Goal: Transaction & Acquisition: Obtain resource

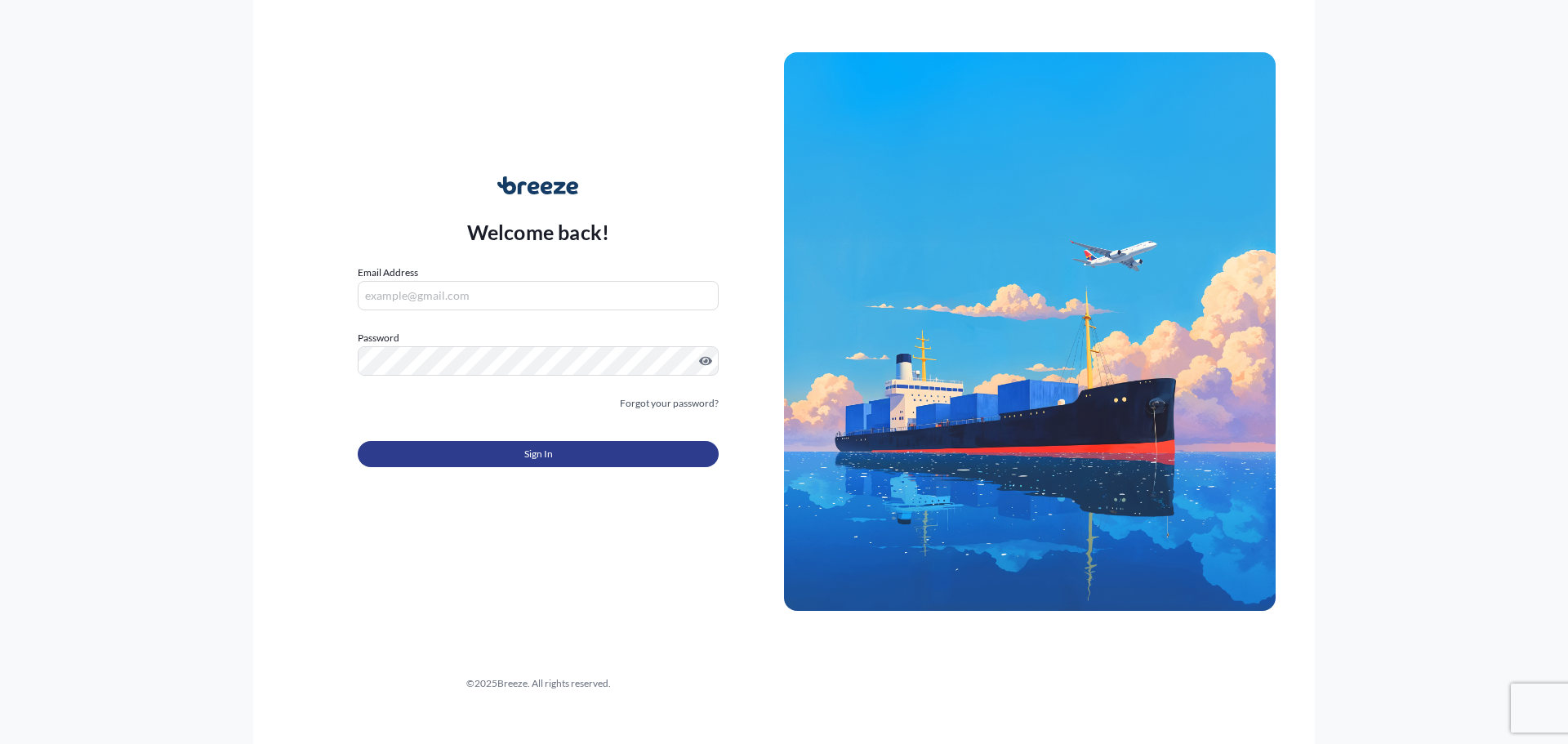
type input "[EMAIL_ADDRESS][DOMAIN_NAME]"
click at [549, 454] on span "Sign In" at bounding box center [539, 454] width 28 height 16
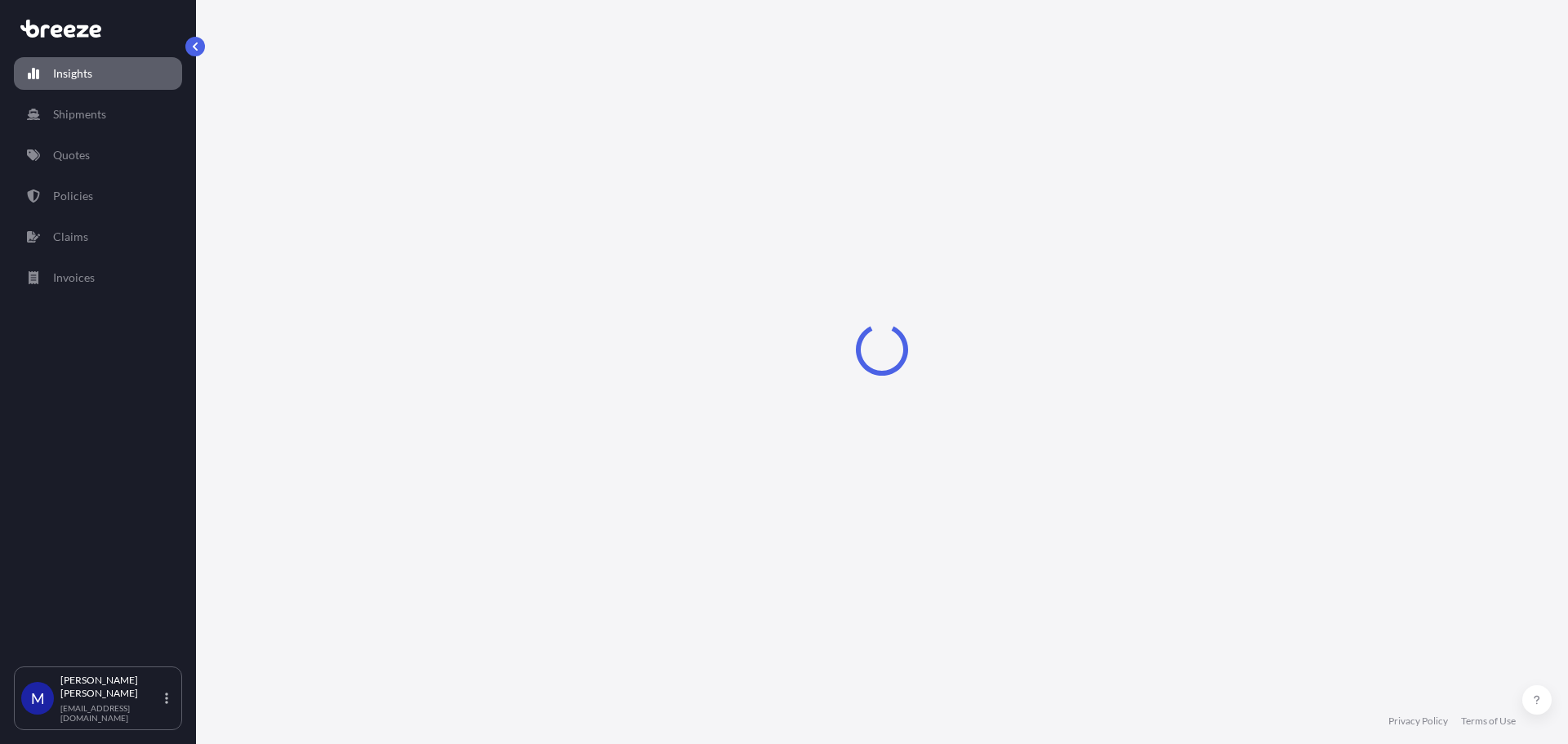
select select "2025"
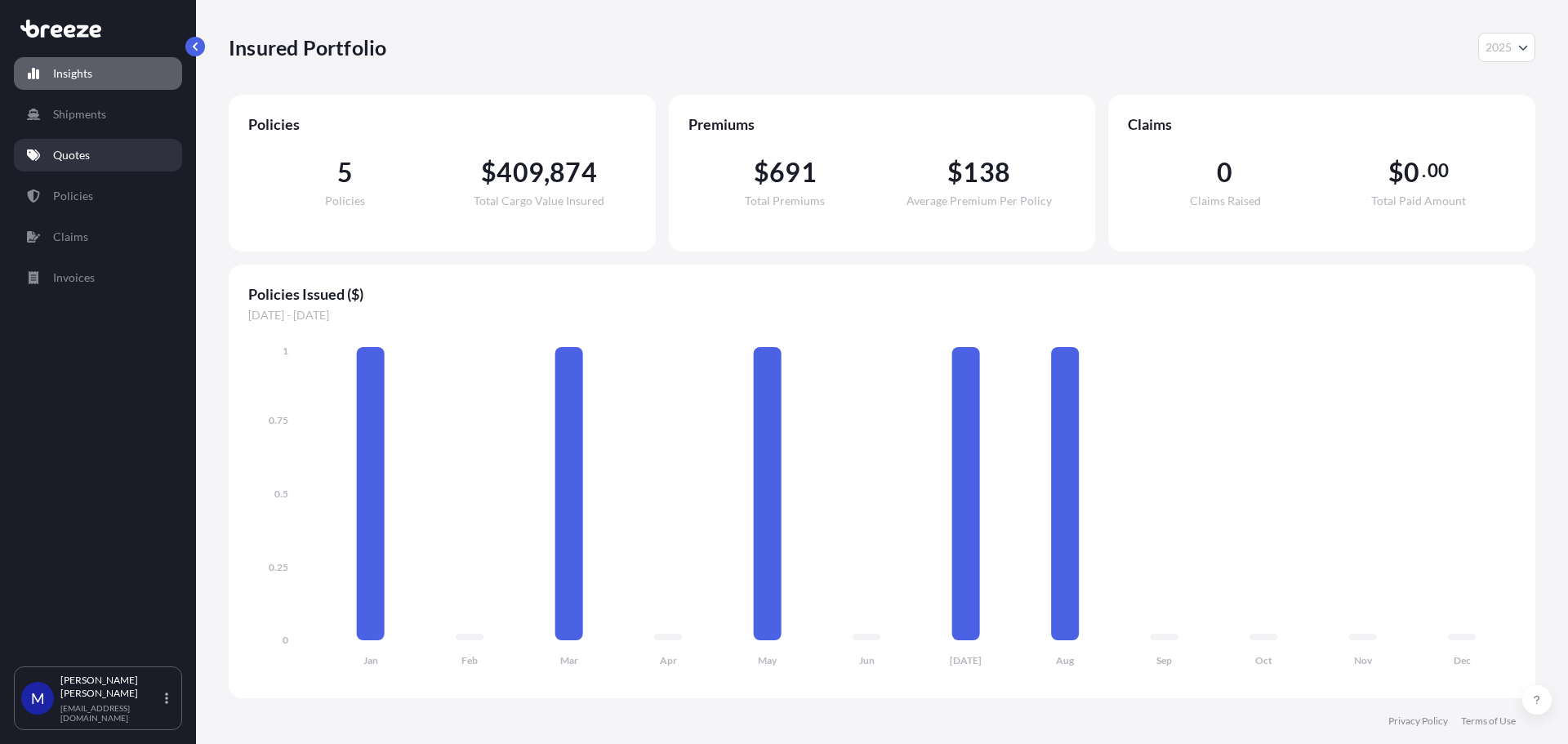
click at [58, 148] on p "Quotes" at bounding box center [72, 155] width 37 height 16
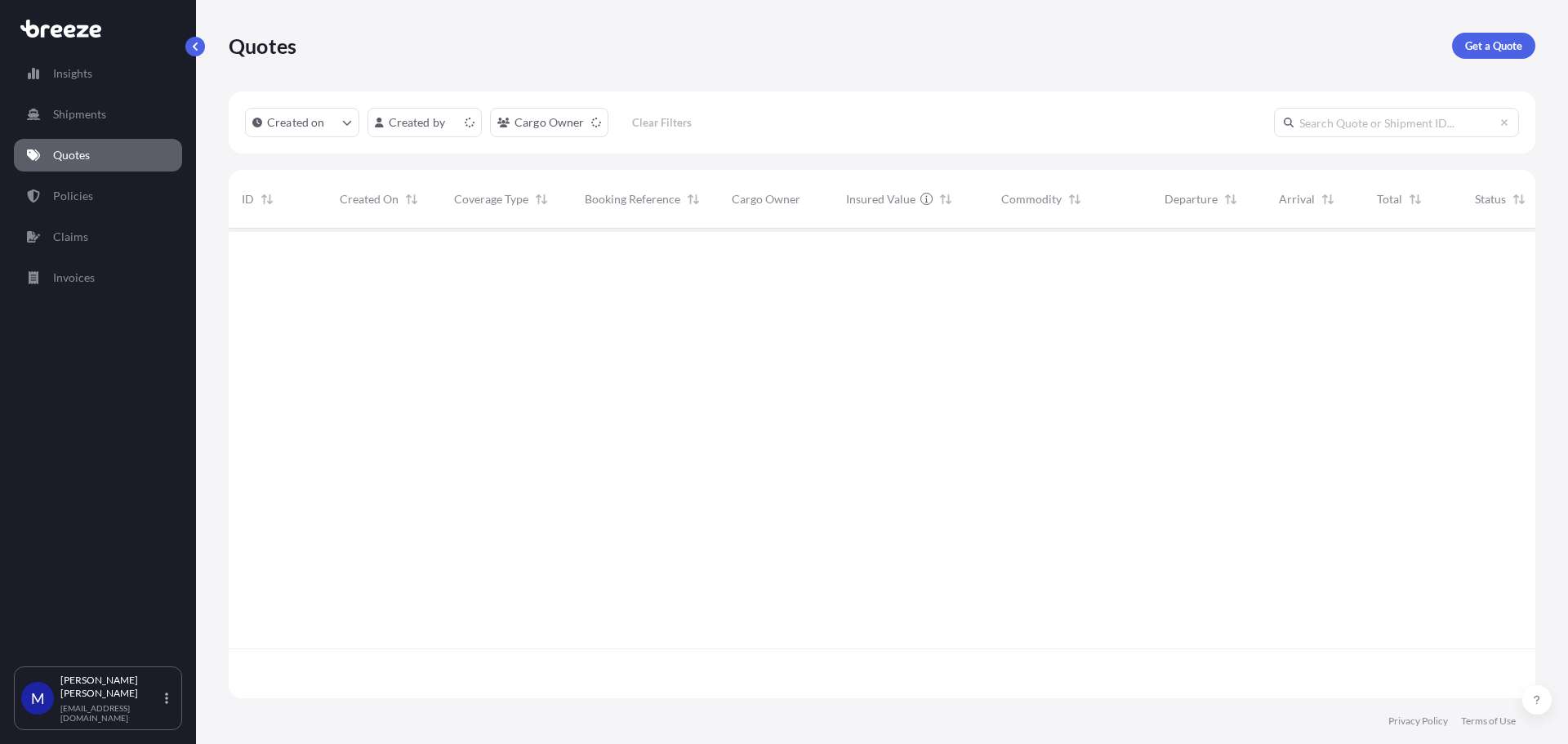
scroll to position [466, 1295]
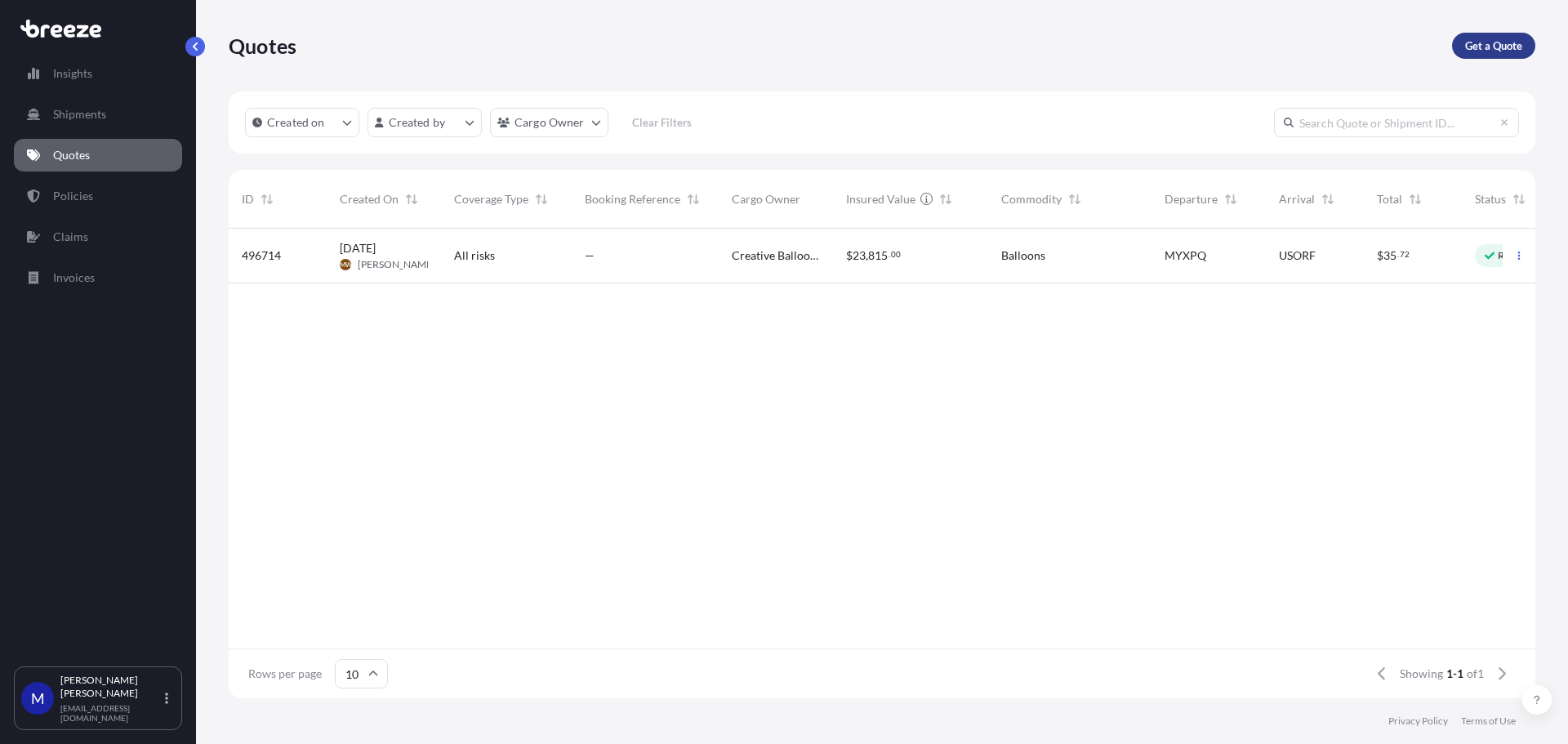
click at [1498, 44] on p "Get a Quote" at bounding box center [1494, 45] width 57 height 16
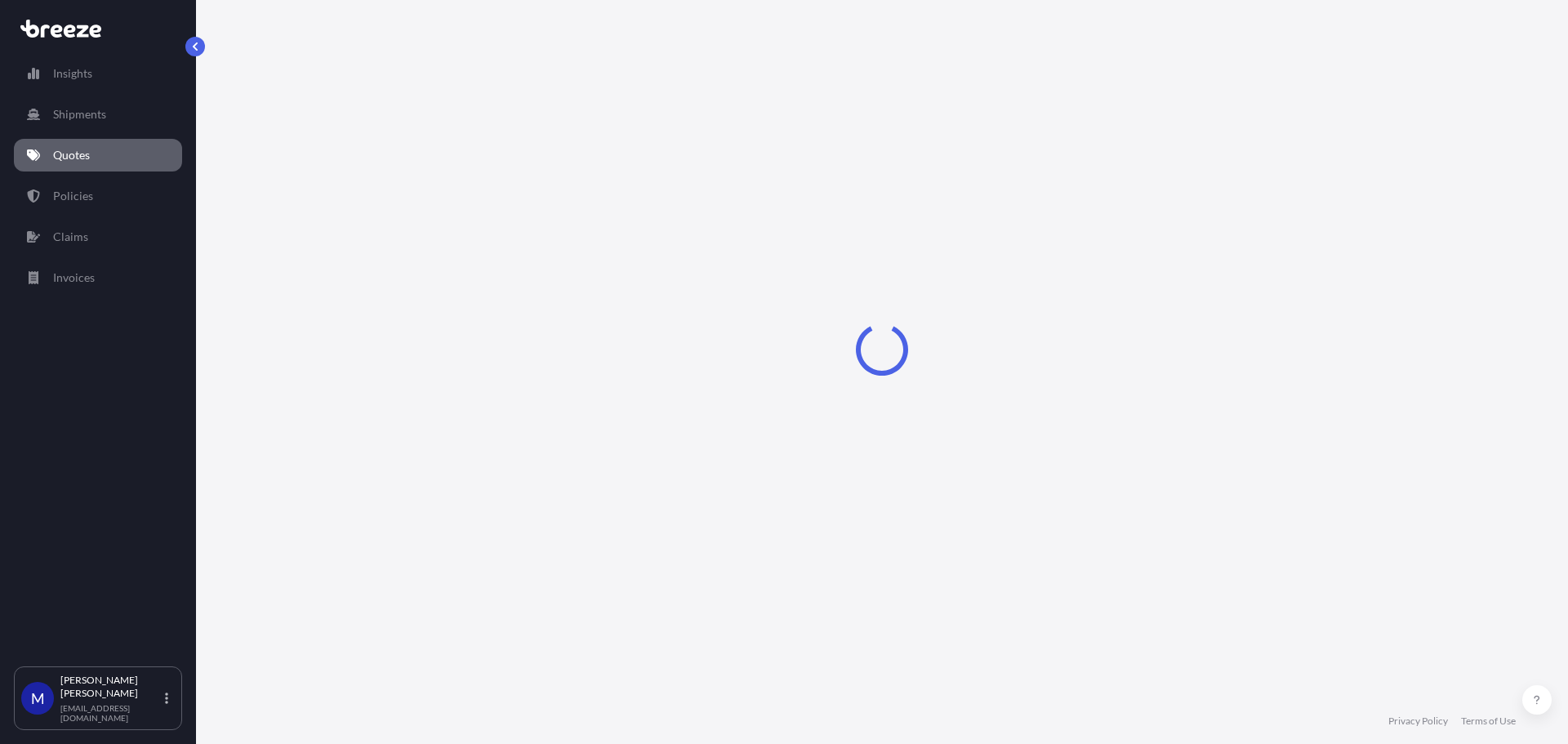
select select "Sea"
select select "1"
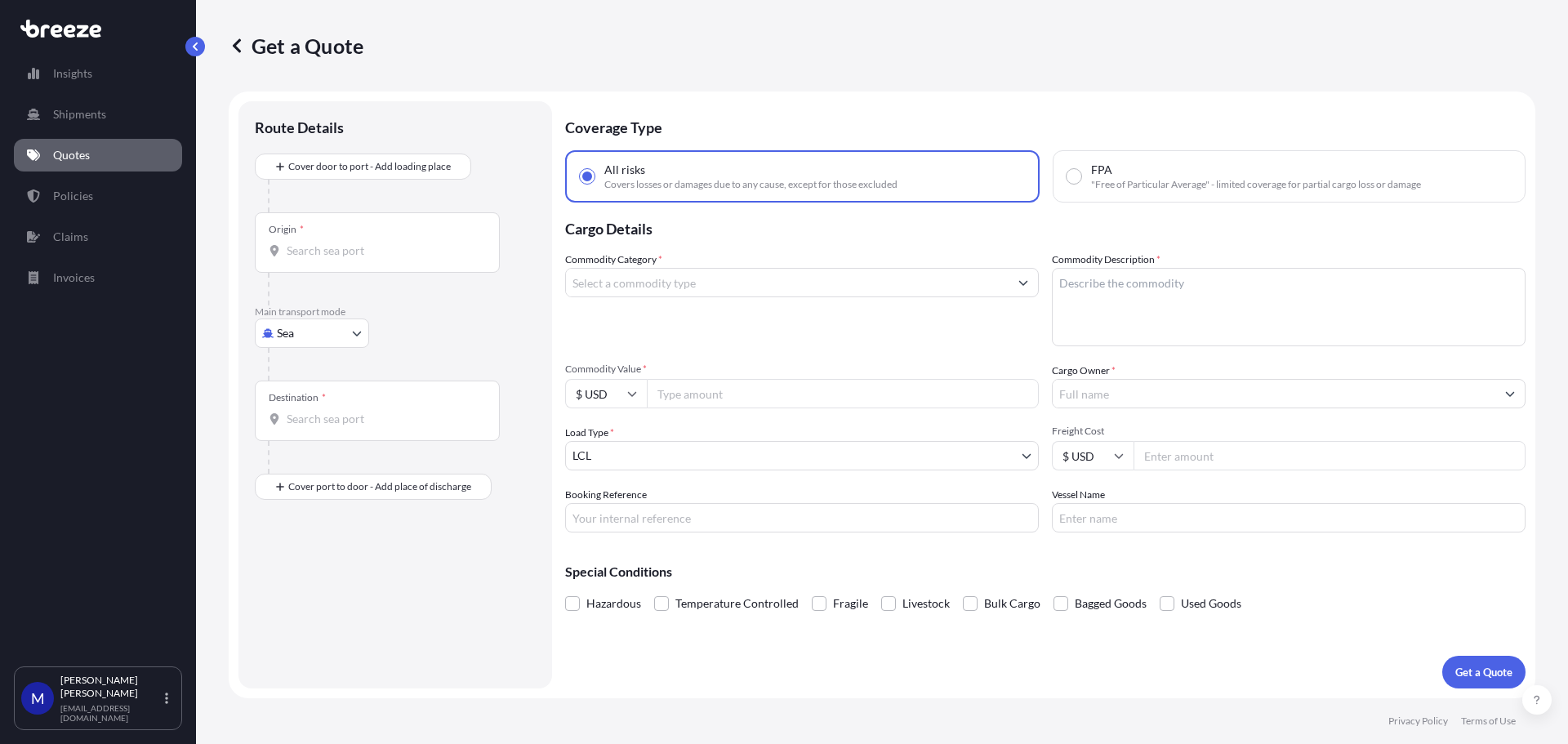
click at [660, 285] on input "Commodity Category *" at bounding box center [787, 282] width 442 height 29
type input "d"
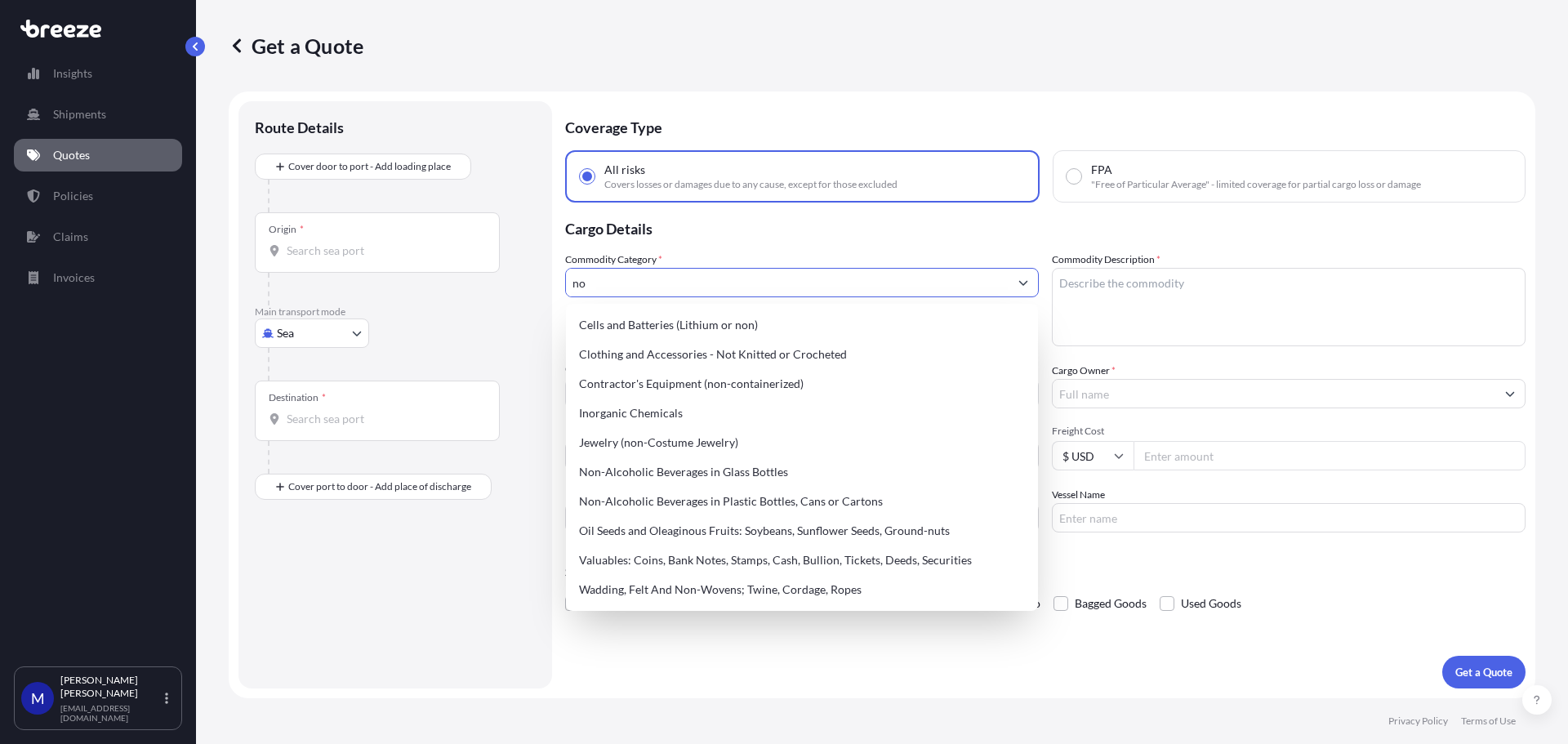
type input "n"
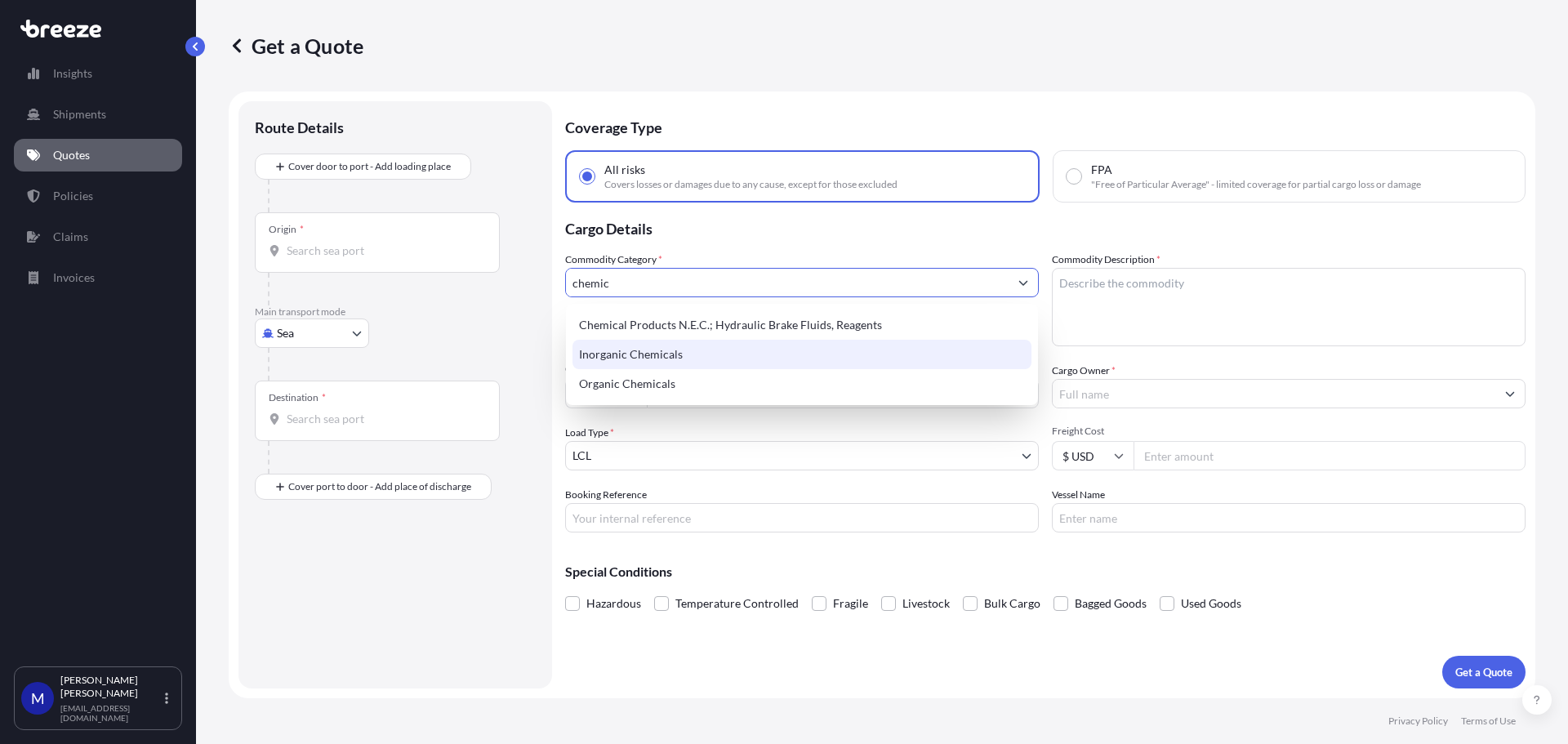
click at [665, 357] on div "Inorganic Chemicals" at bounding box center [801, 354] width 459 height 29
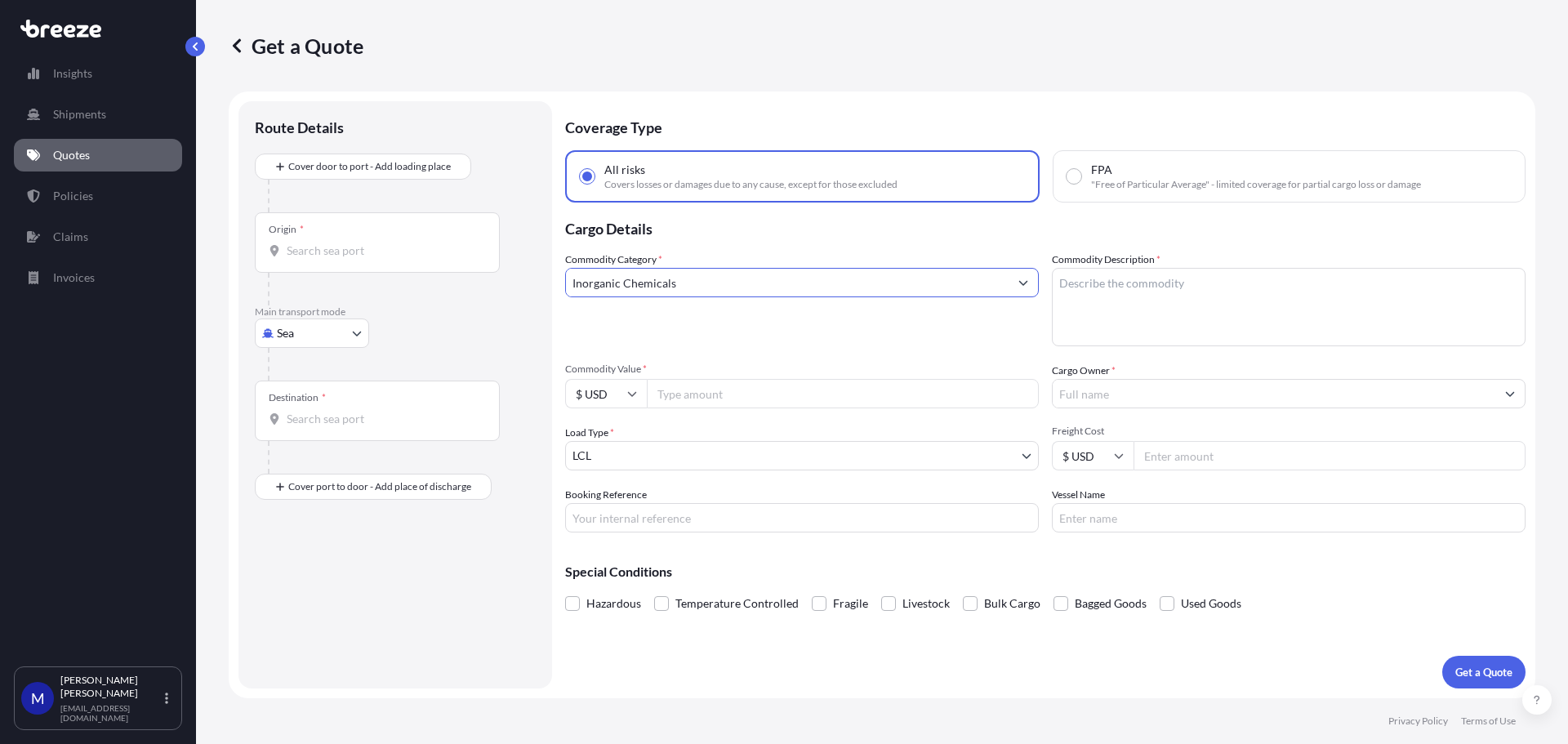
type input "Inorganic Chemicals"
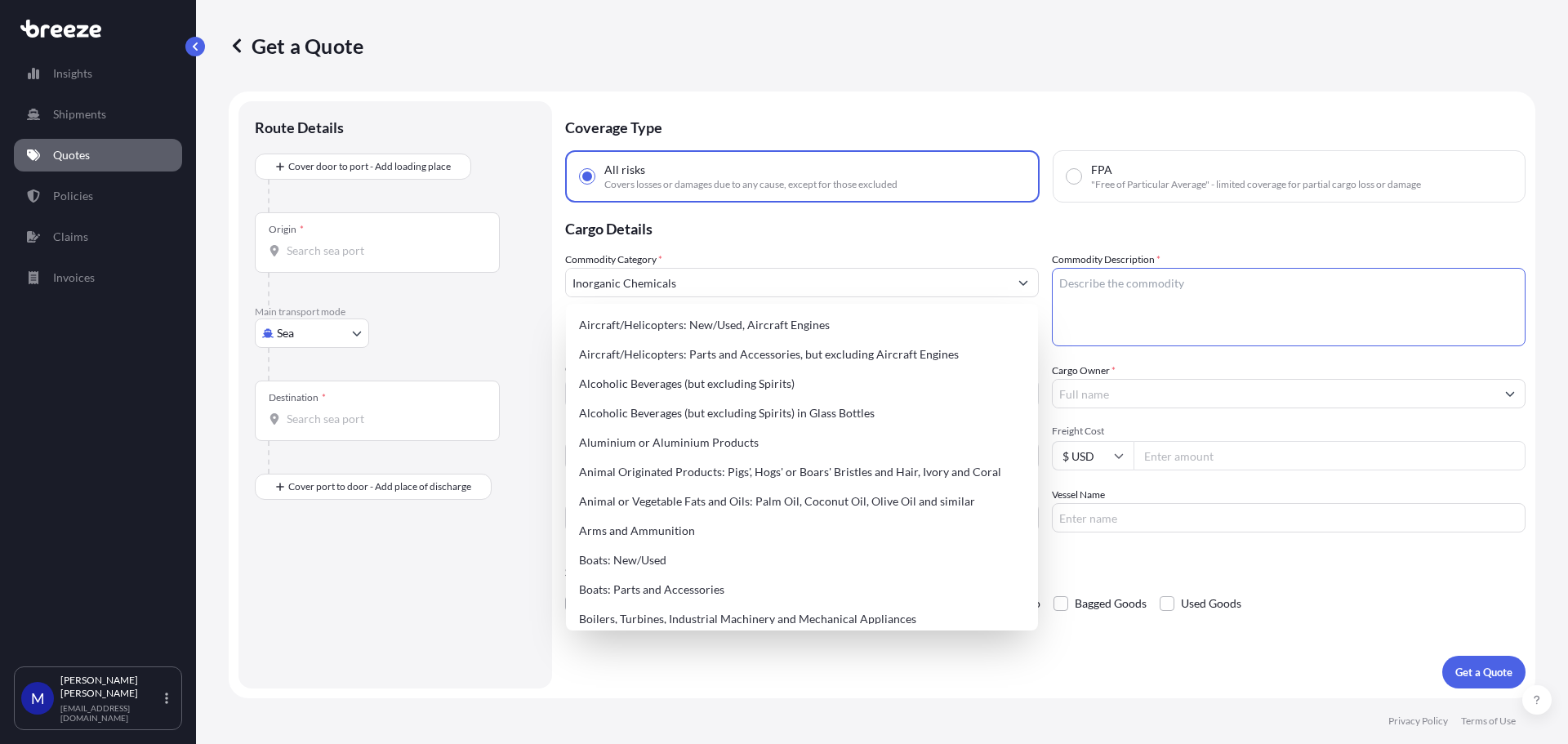
click at [1130, 273] on textarea "Commodity Description *" at bounding box center [1289, 307] width 474 height 79
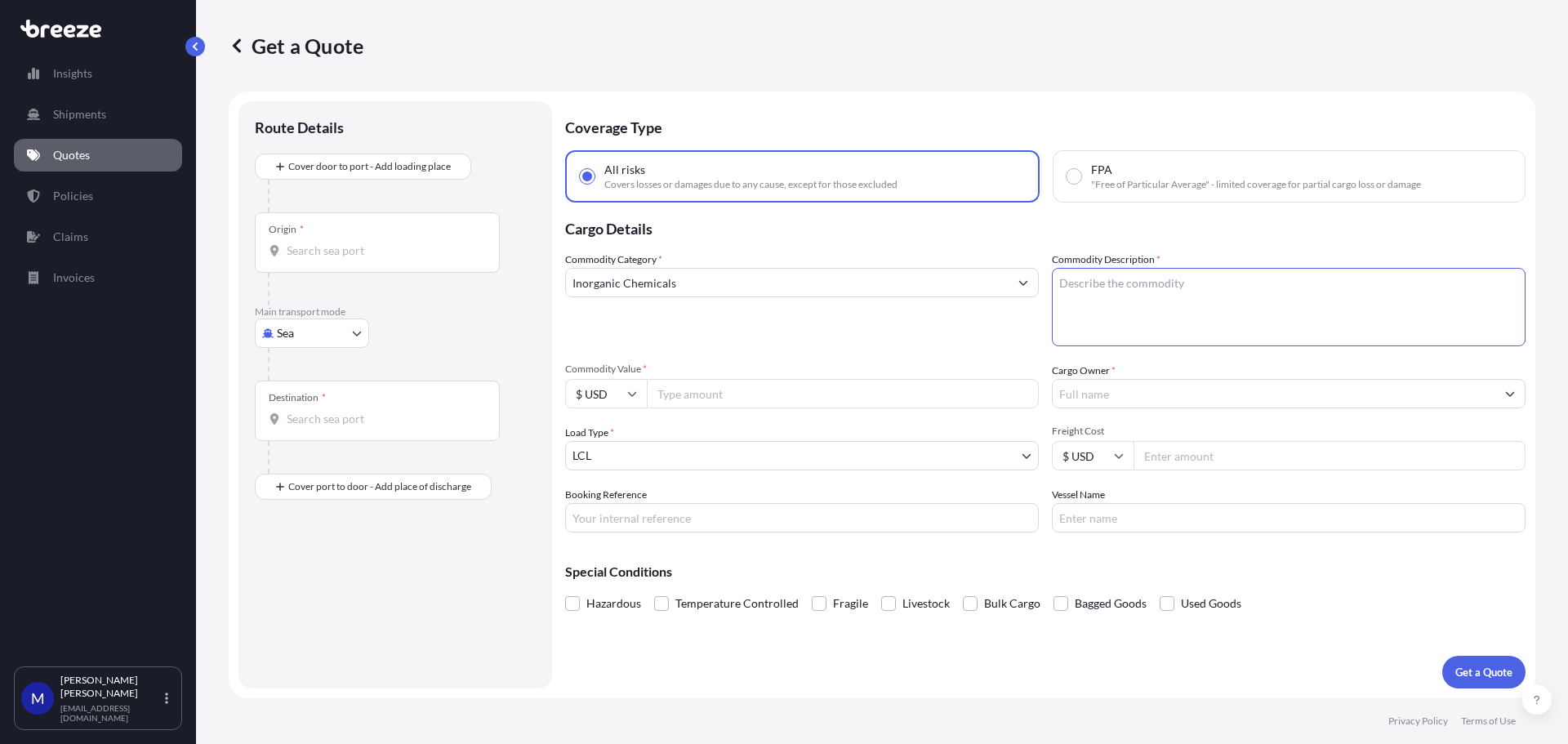
paste textarea "Desiccant - Non-hazardous Chemicals"
type textarea "Desiccant - Non-hazardous Chemicals"
click at [748, 389] on input "Commodity Value *" at bounding box center [842, 393] width 392 height 29
type input "60060"
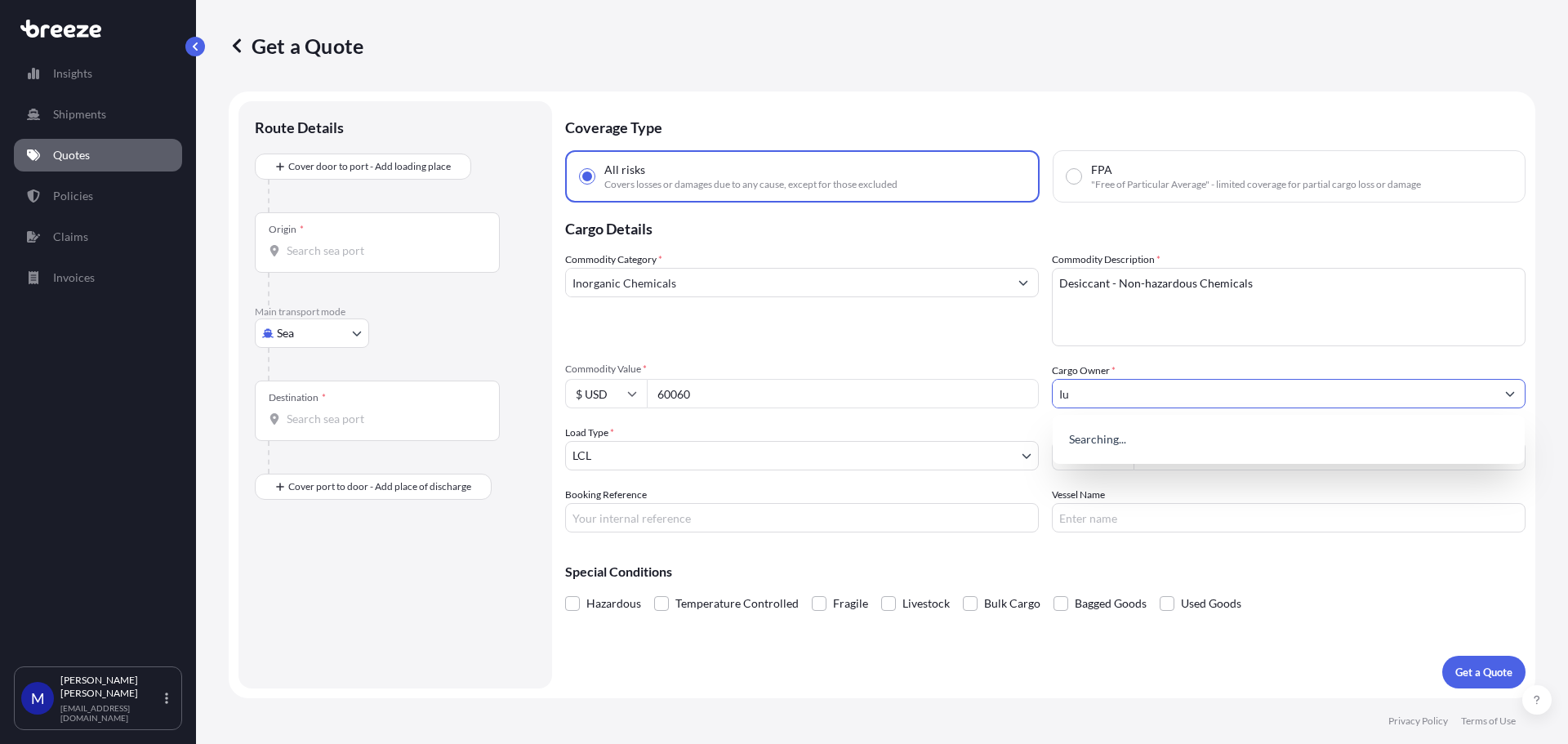
type input "I"
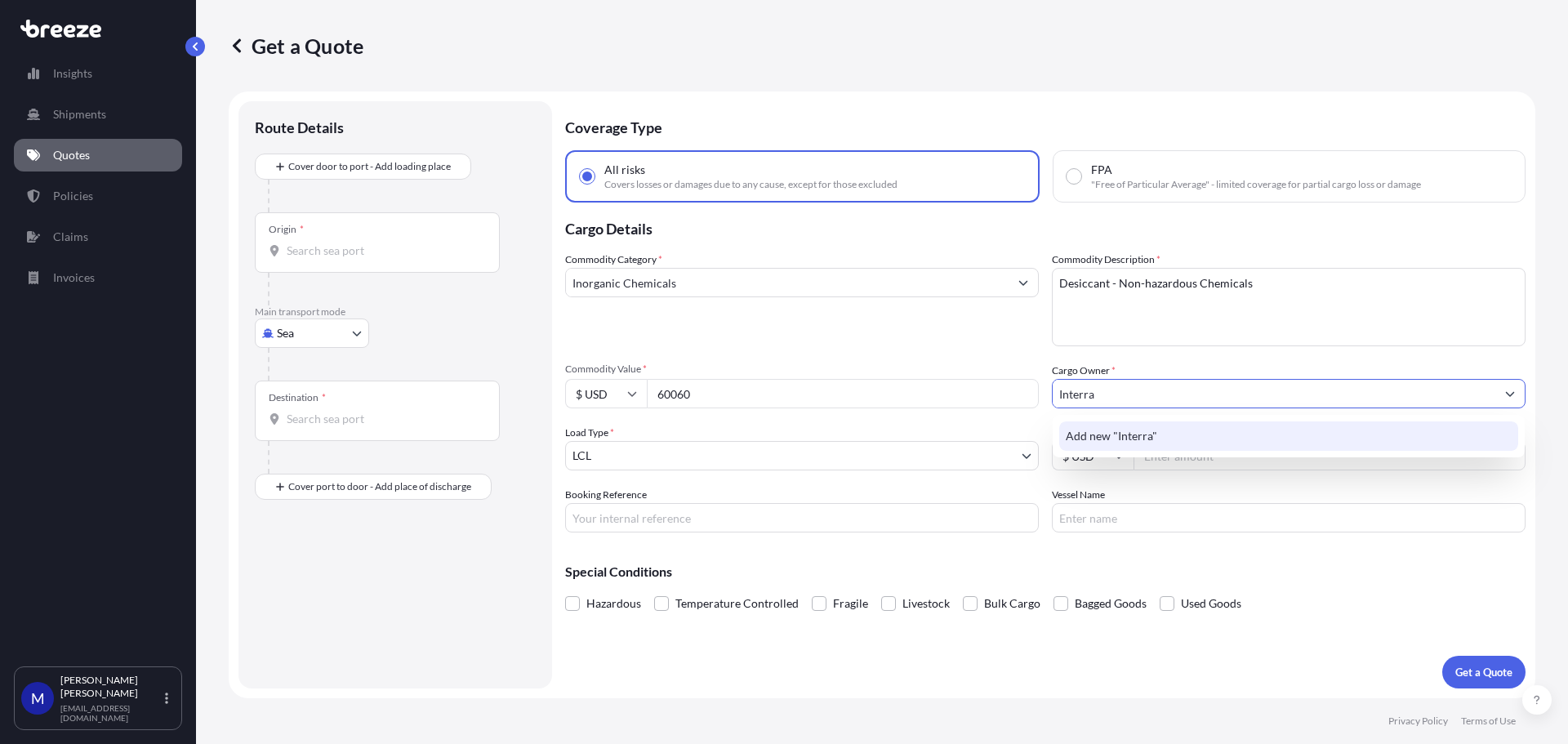
click at [1135, 434] on span "Add new "Interra"" at bounding box center [1111, 436] width 91 height 16
click at [1149, 435] on span "Add new "Interra Global"" at bounding box center [1129, 436] width 128 height 16
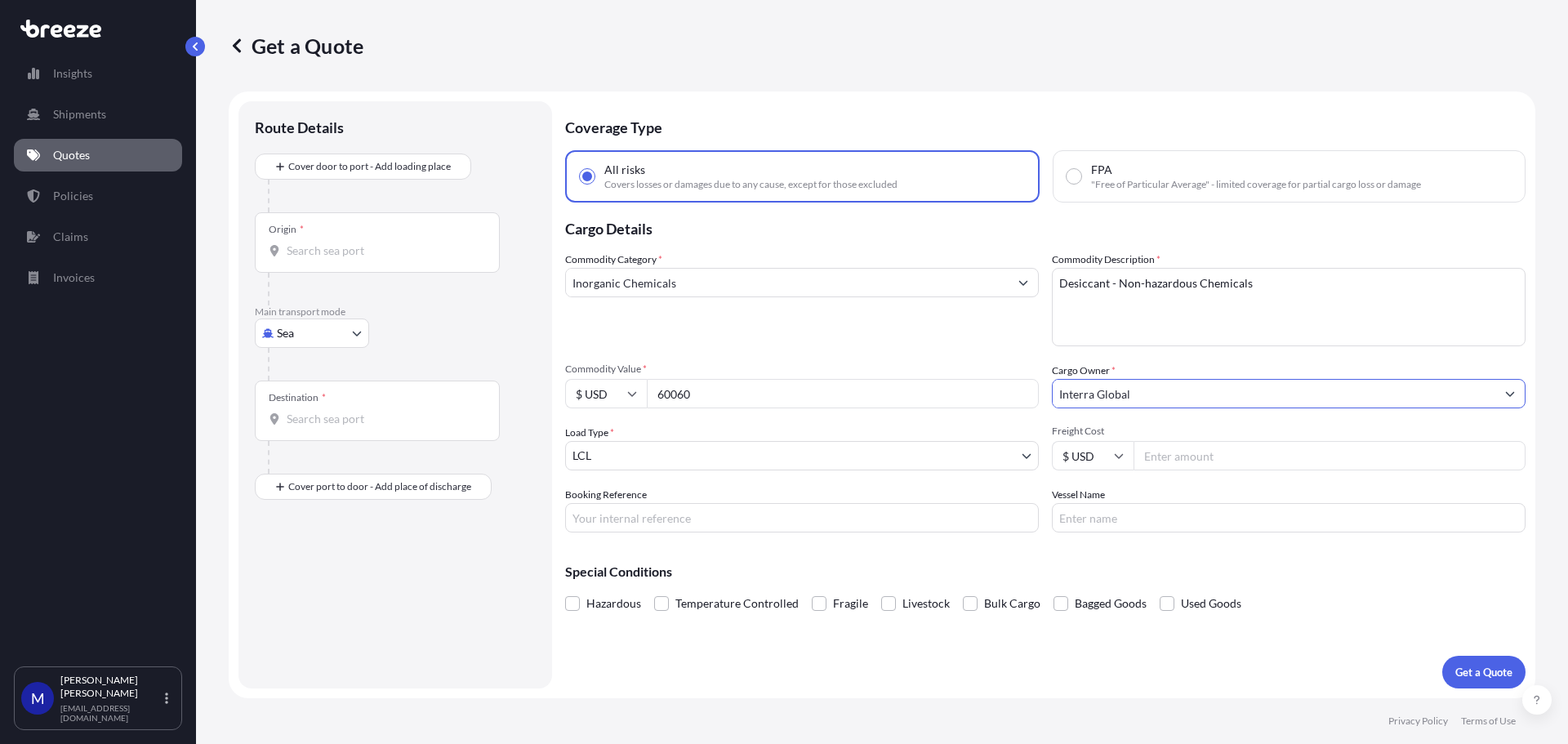
type input "Interra Global"
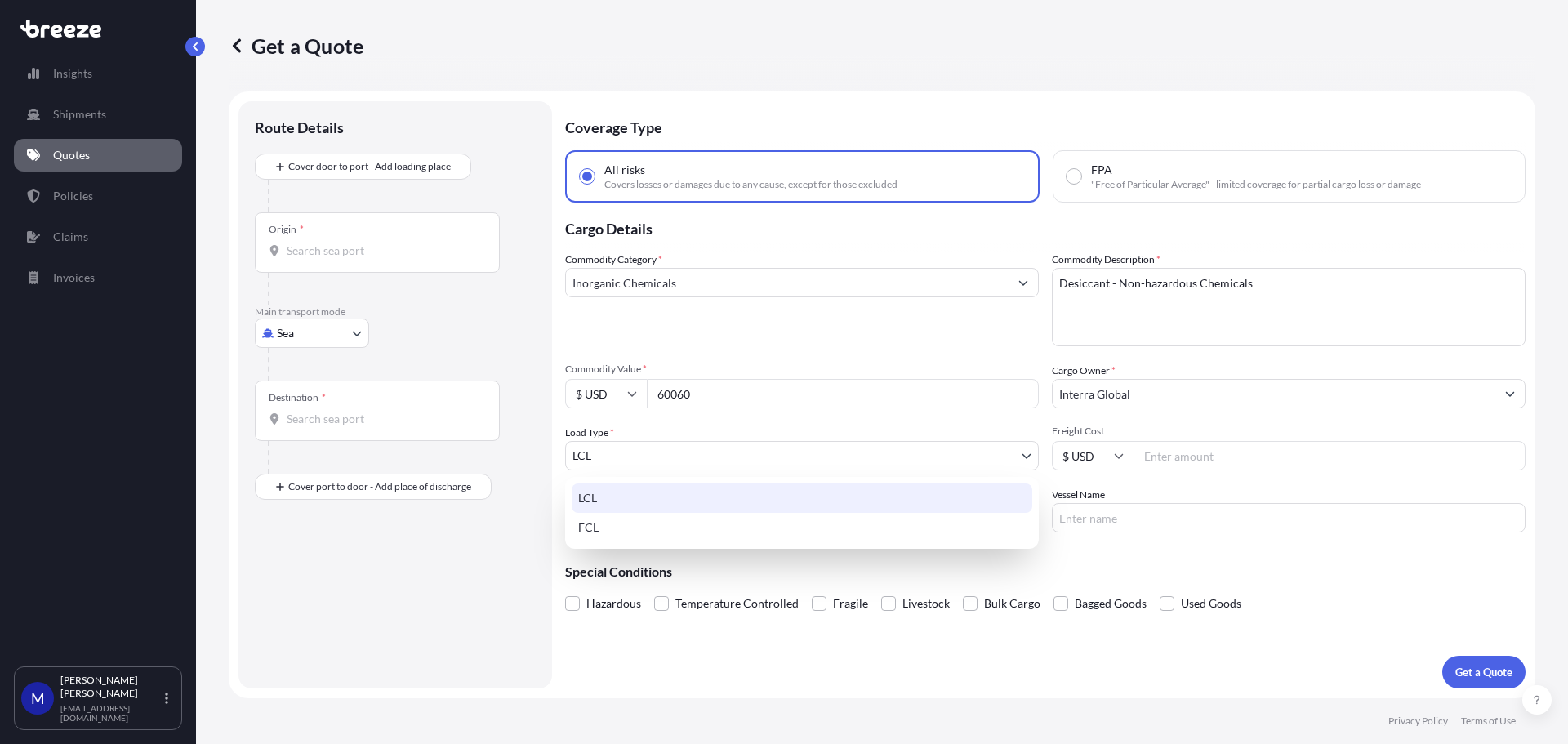
click at [698, 456] on body "1 option available. 0 options available. 1 option available. 0 options availabl…" at bounding box center [784, 372] width 1568 height 744
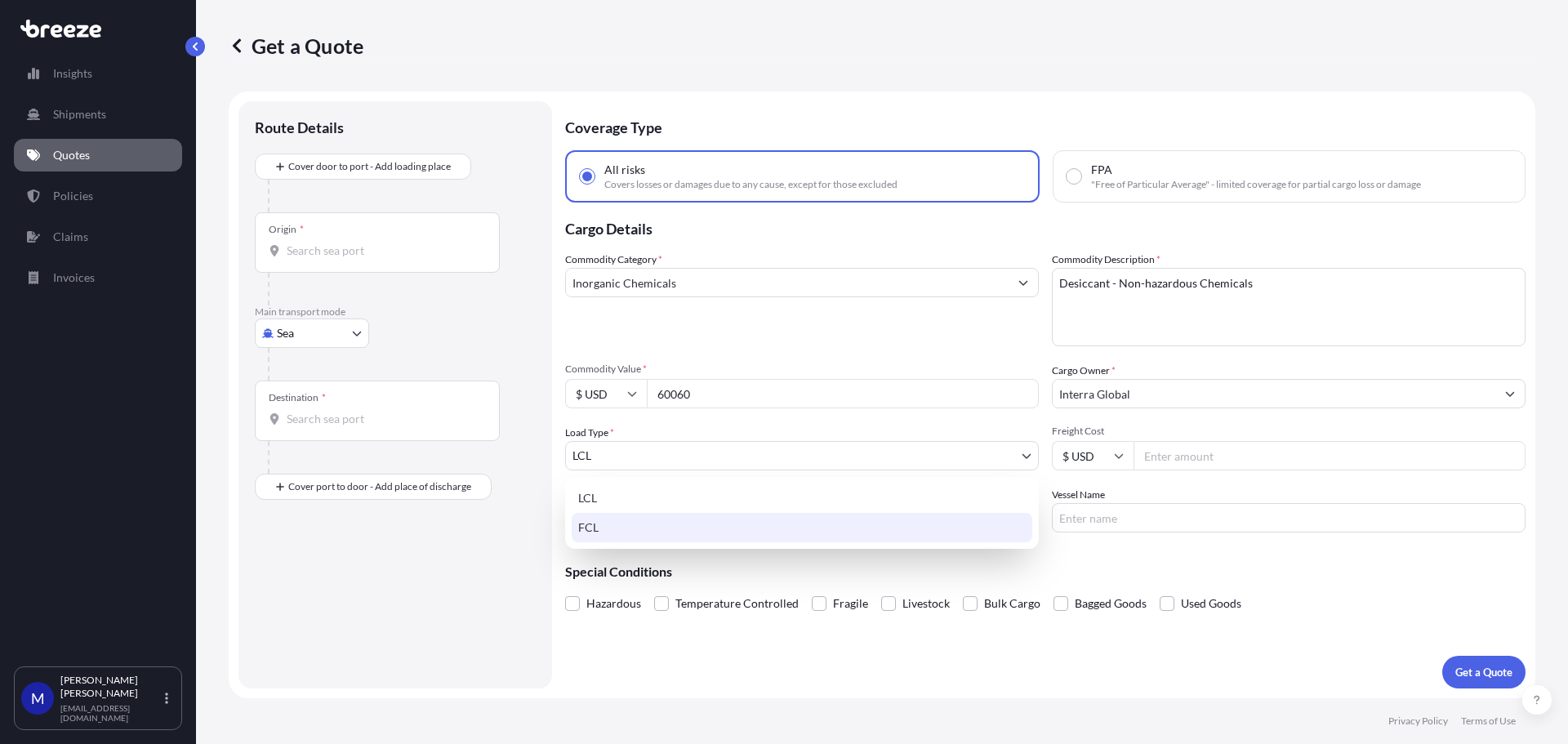
click at [685, 528] on div "FCL" at bounding box center [801, 527] width 461 height 29
select select "2"
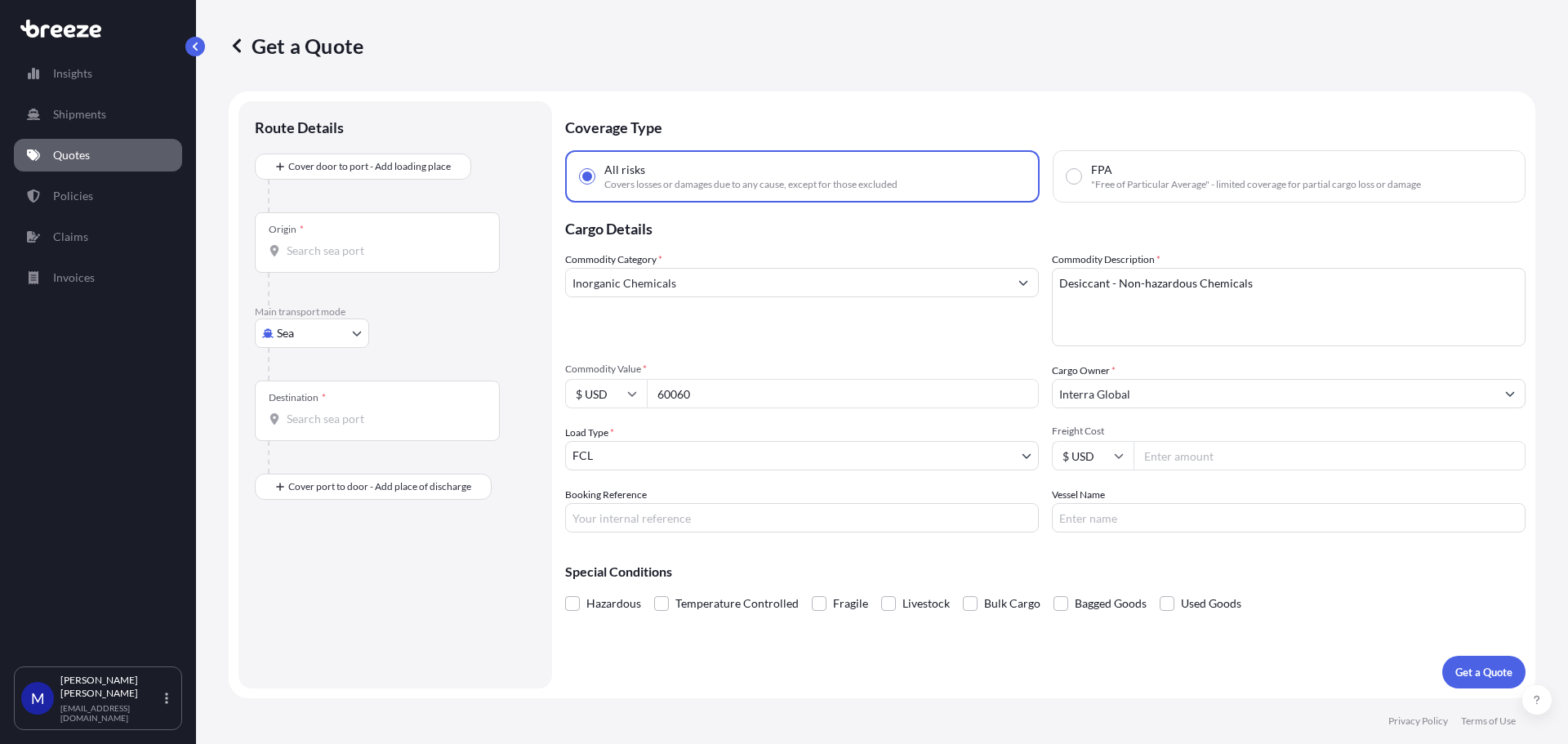
click at [1249, 464] on input "Freight Cost" at bounding box center [1329, 456] width 392 height 29
type input "5000"
click at [1161, 527] on input "Vessel Name" at bounding box center [1289, 518] width 474 height 29
click at [355, 245] on input "Origin *" at bounding box center [383, 250] width 193 height 16
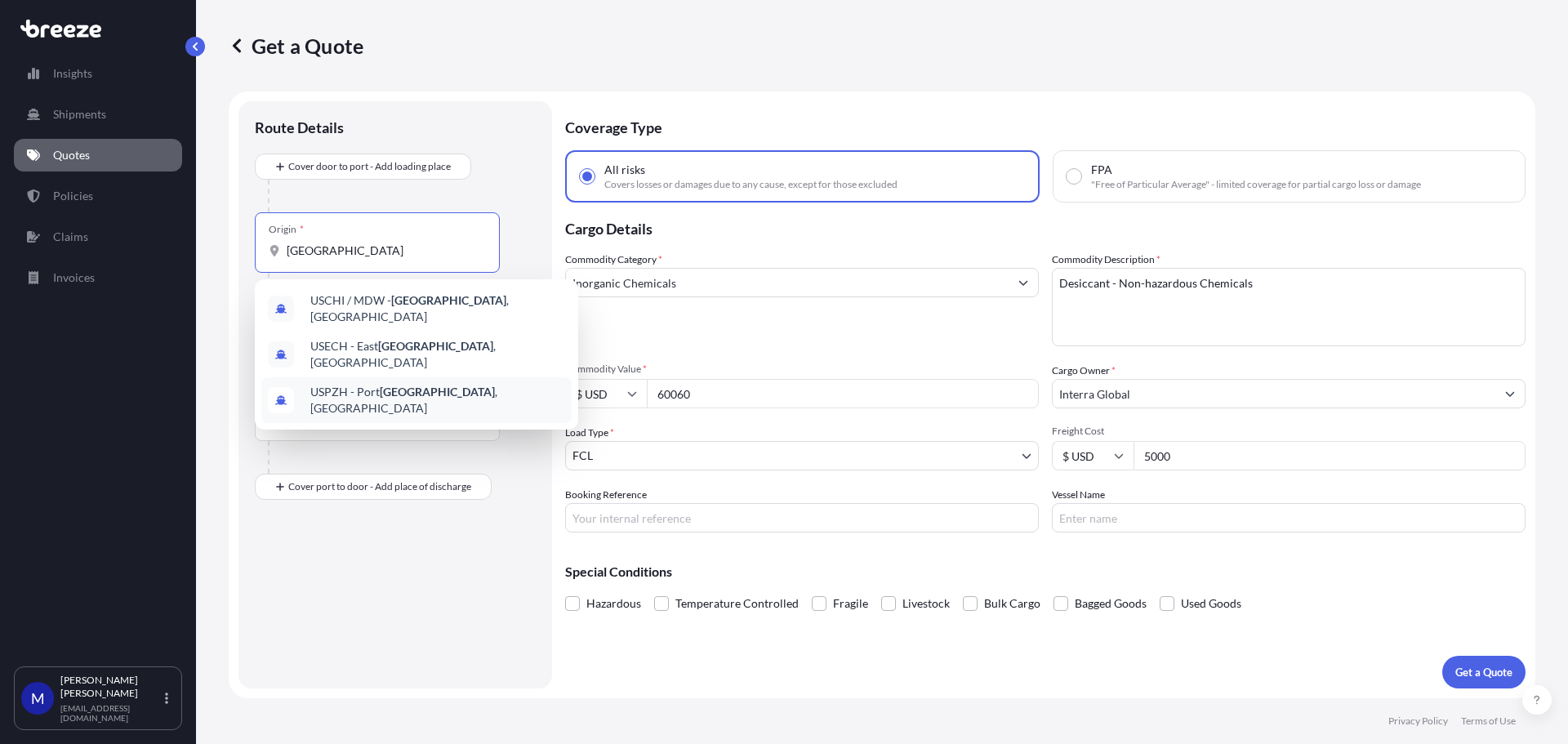
click at [371, 386] on span "USPZH - [GEOGRAPHIC_DATA] , [GEOGRAPHIC_DATA]" at bounding box center [438, 400] width 255 height 33
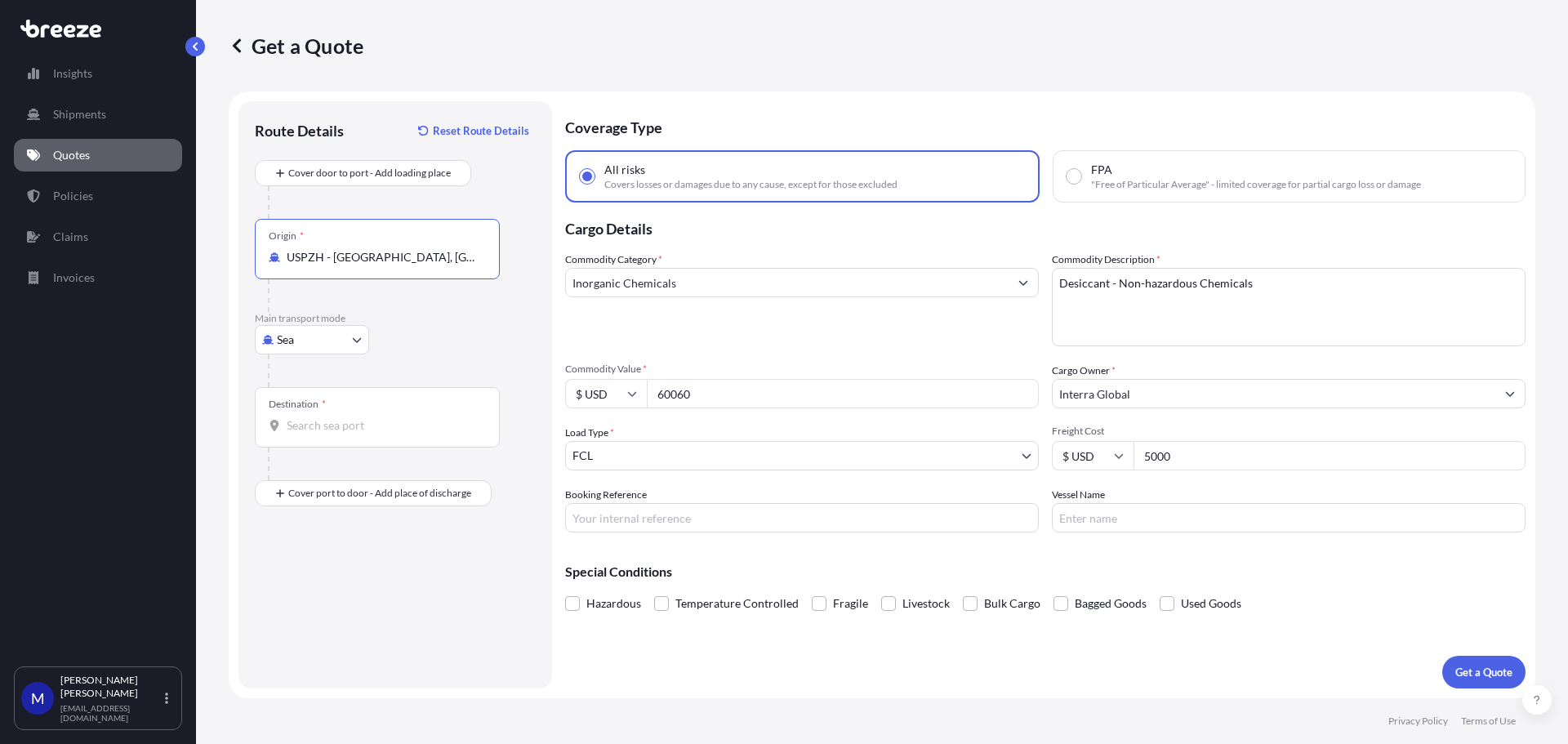
type input "USPZH - [GEOGRAPHIC_DATA], [GEOGRAPHIC_DATA]"
click at [343, 411] on div "Destination *" at bounding box center [377, 418] width 245 height 60
click at [343, 418] on input "Destination *" at bounding box center [383, 426] width 193 height 16
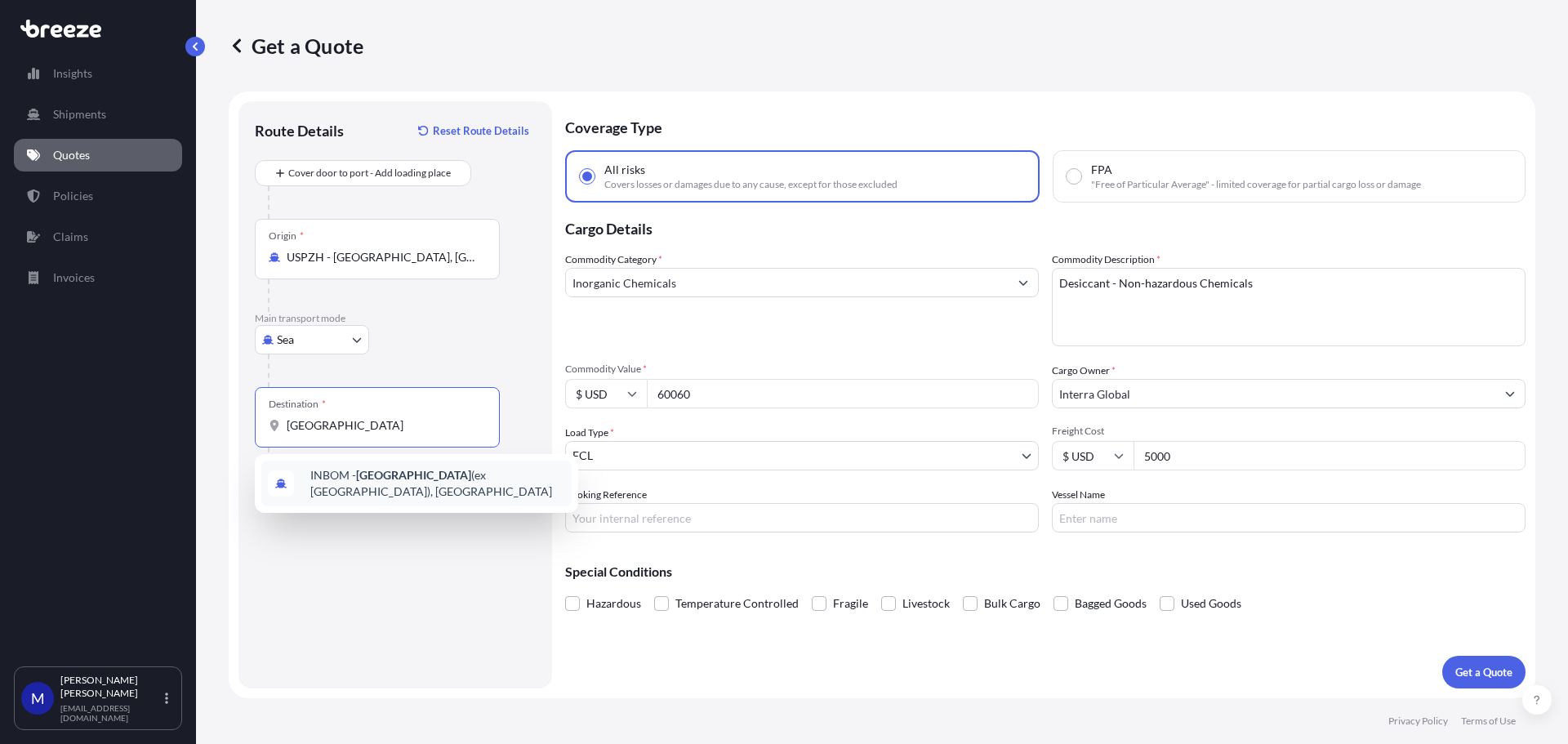
click at [421, 474] on span "INBOM - [GEOGRAPHIC_DATA] (ex [GEOGRAPHIC_DATA]), [GEOGRAPHIC_DATA]" at bounding box center [438, 483] width 255 height 33
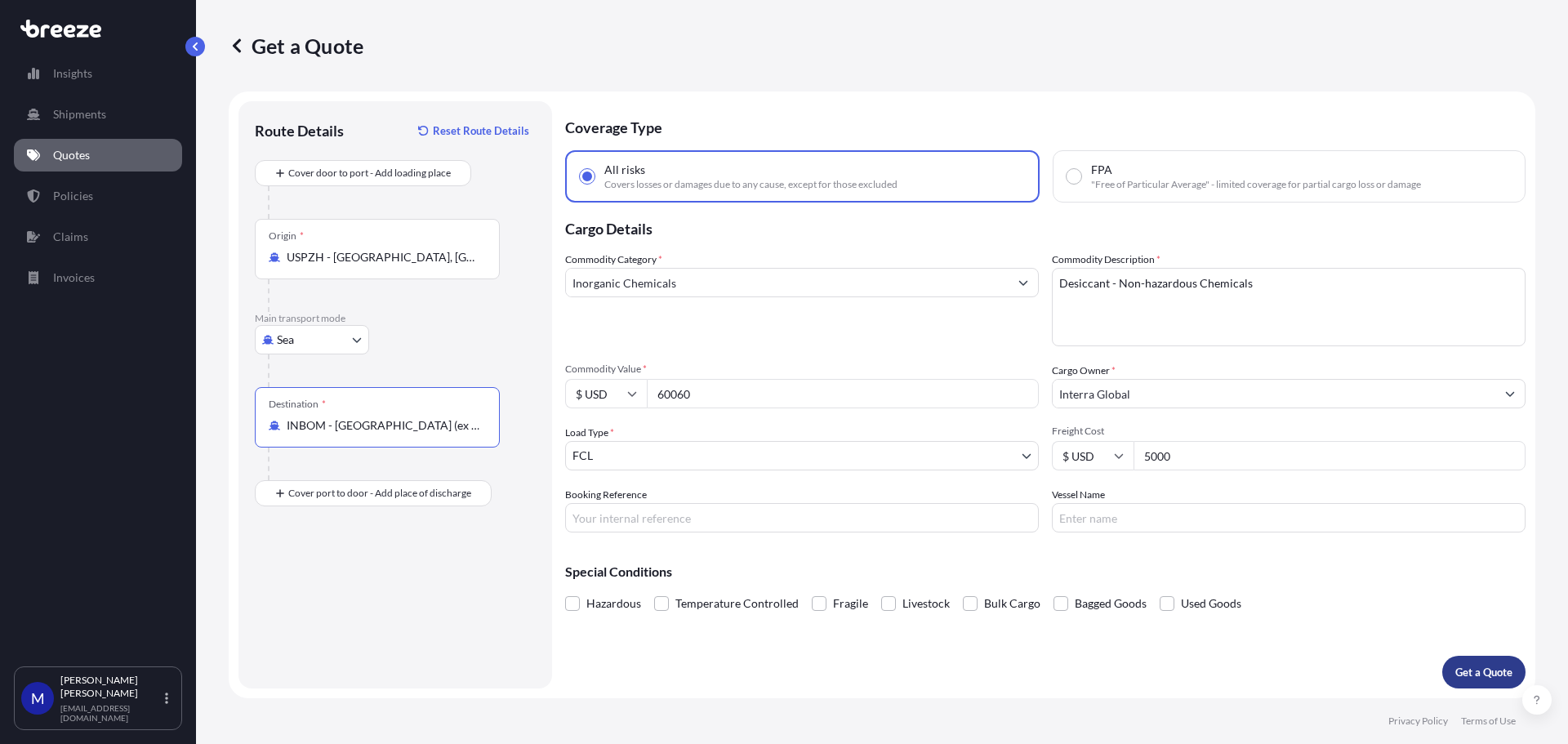
type input "INBOM - [GEOGRAPHIC_DATA] (ex [GEOGRAPHIC_DATA]), [GEOGRAPHIC_DATA]"
click at [1495, 671] on p "Get a Quote" at bounding box center [1484, 672] width 57 height 16
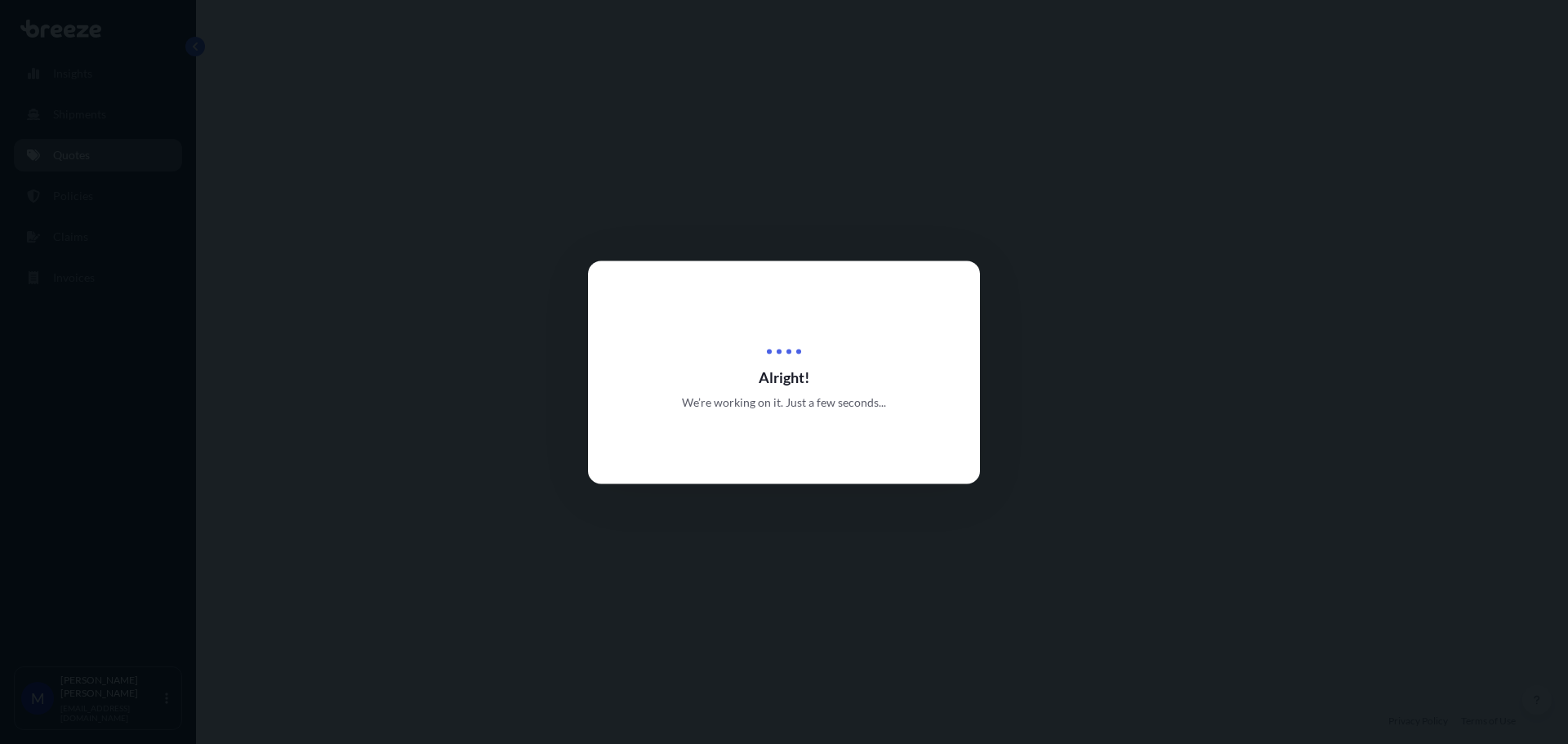
select select "Sea"
select select "2"
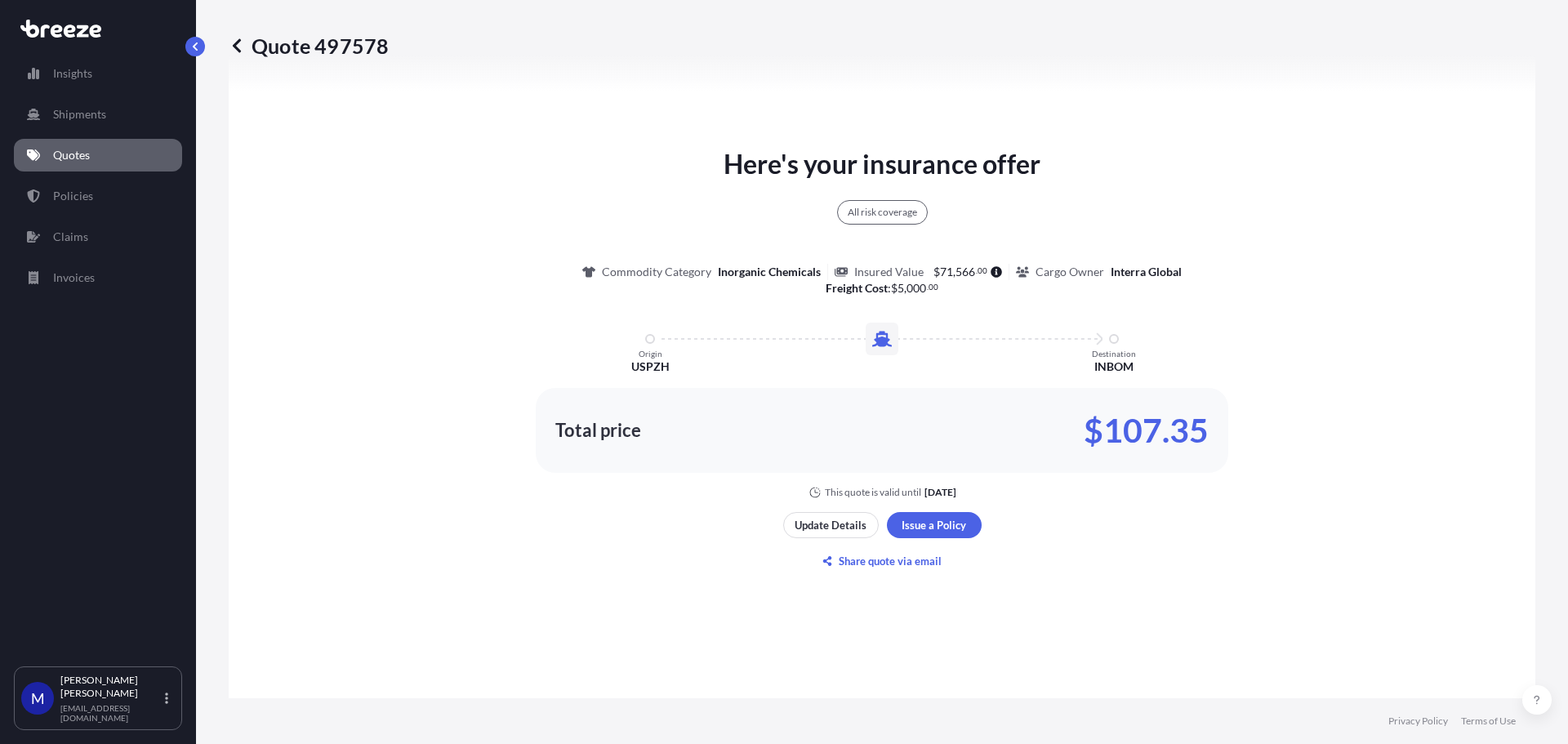
scroll to position [838, 0]
